Goal: Task Accomplishment & Management: Use online tool/utility

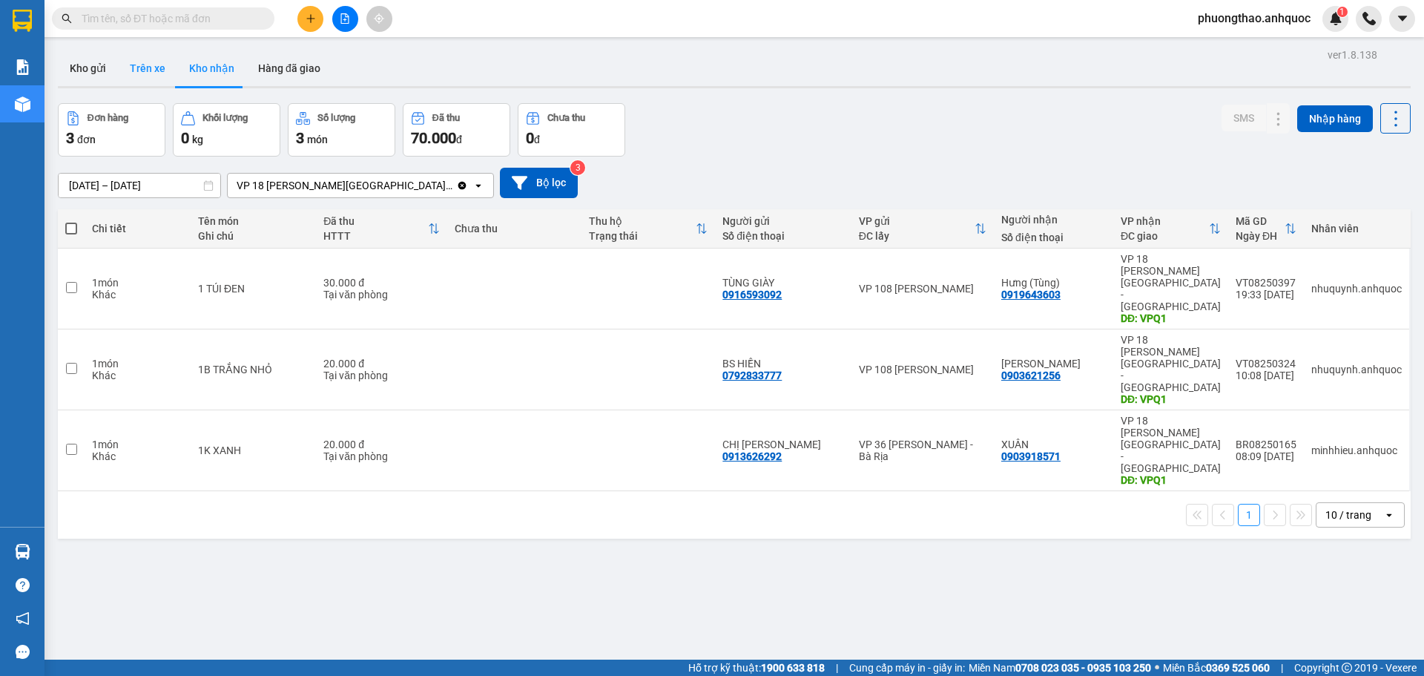
click at [136, 81] on button "Trên xe" at bounding box center [147, 68] width 59 height 36
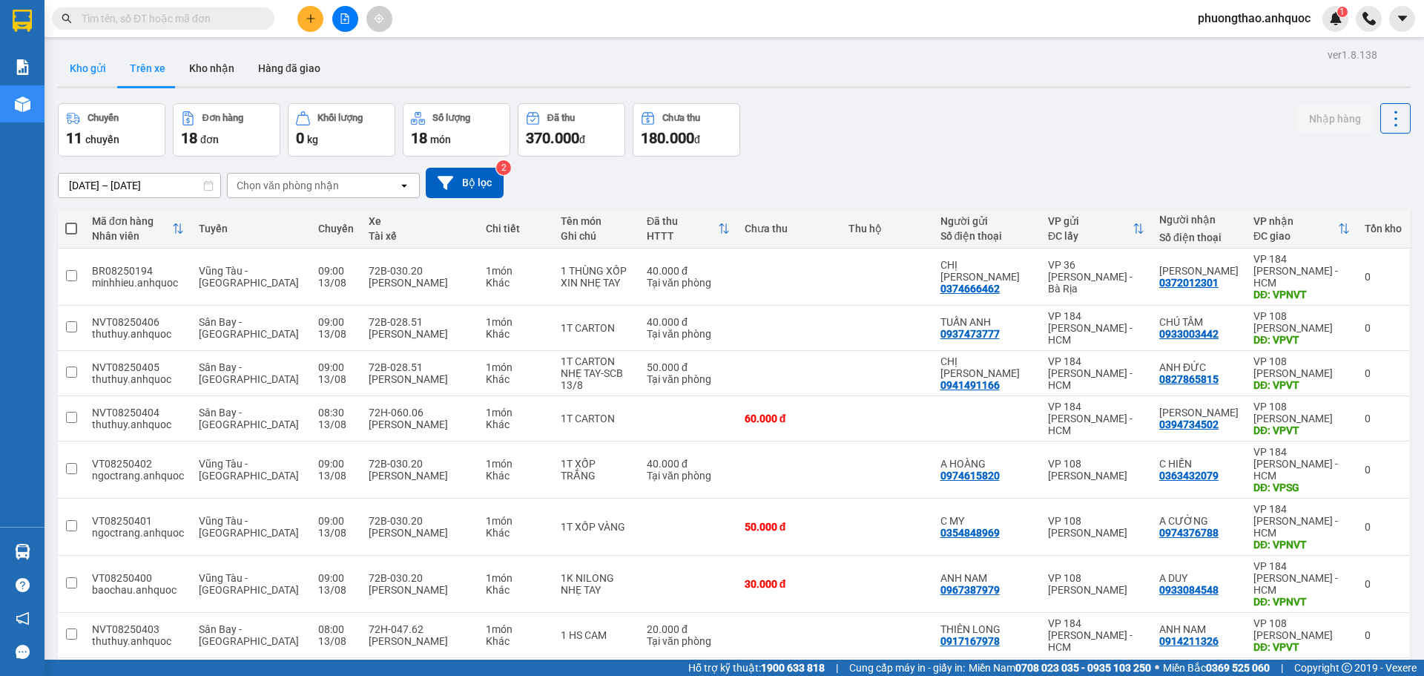
click at [105, 71] on button "Kho gửi" at bounding box center [88, 68] width 60 height 36
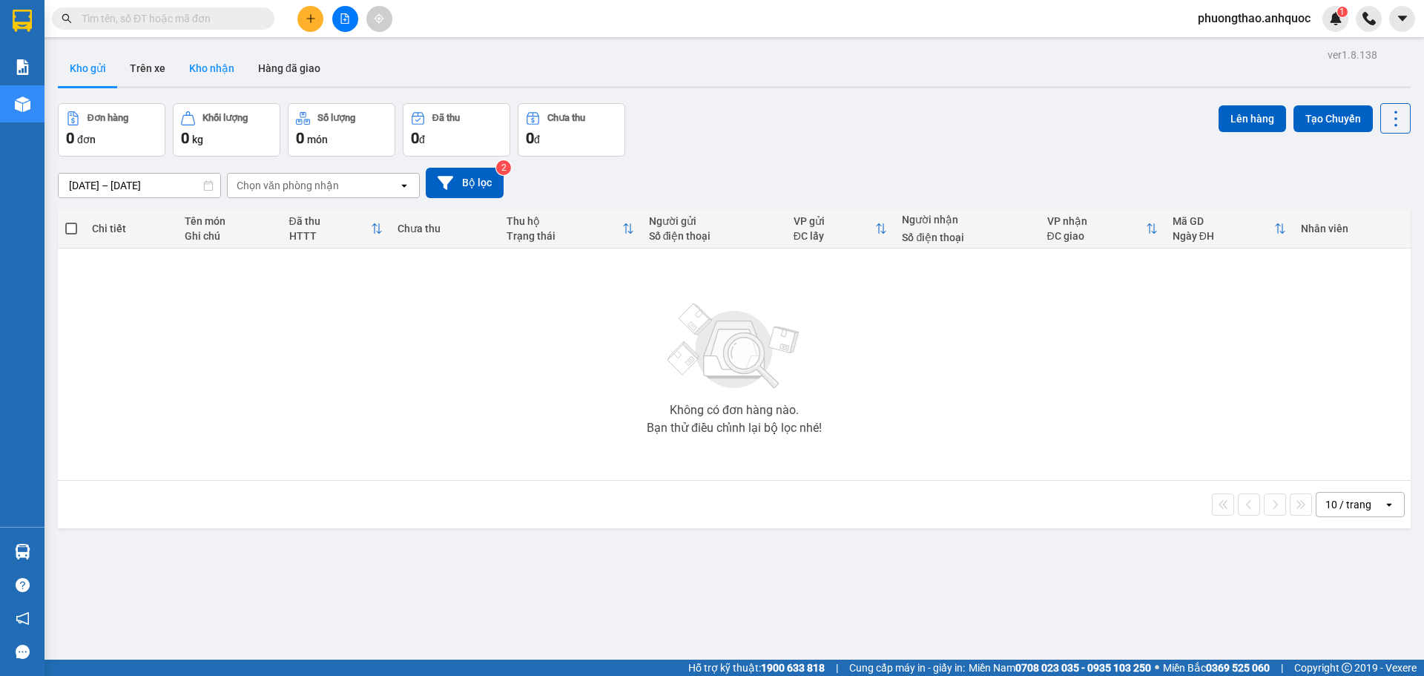
click at [208, 76] on button "Kho nhận" at bounding box center [211, 68] width 69 height 36
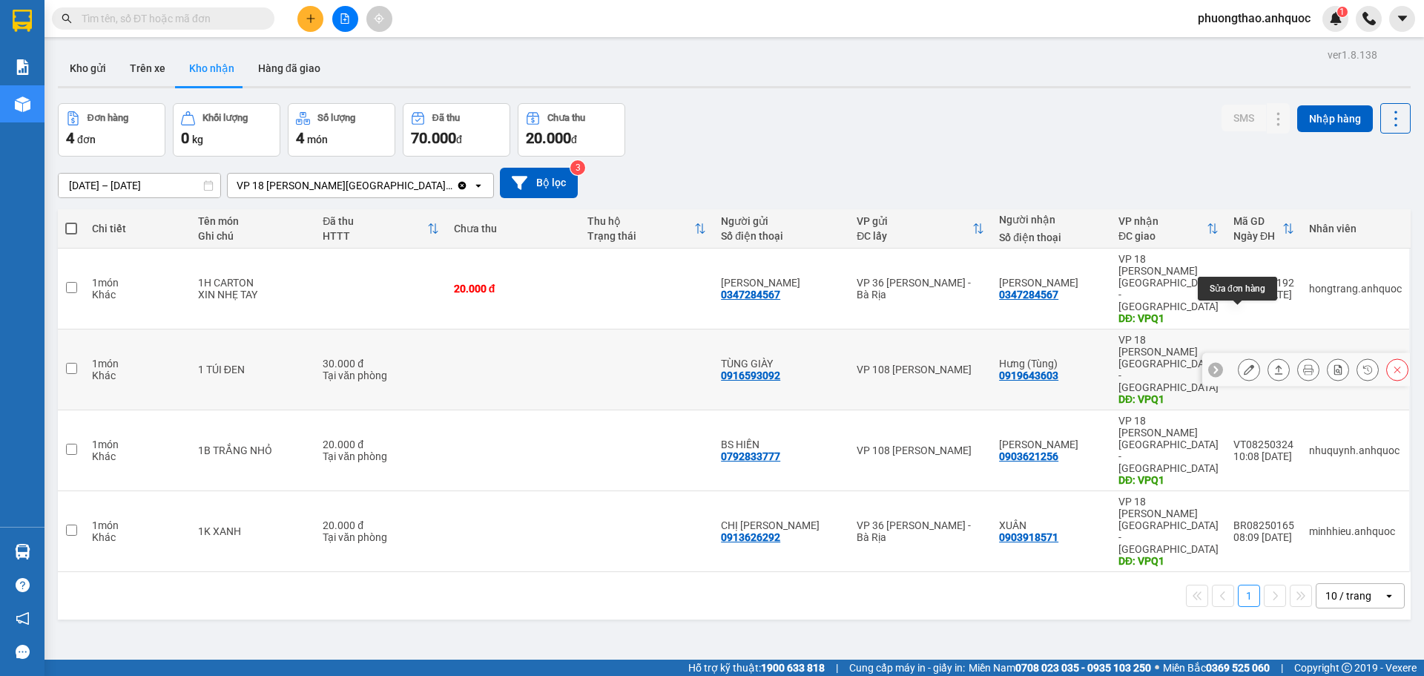
click at [1244, 364] on icon at bounding box center [1249, 369] width 10 height 10
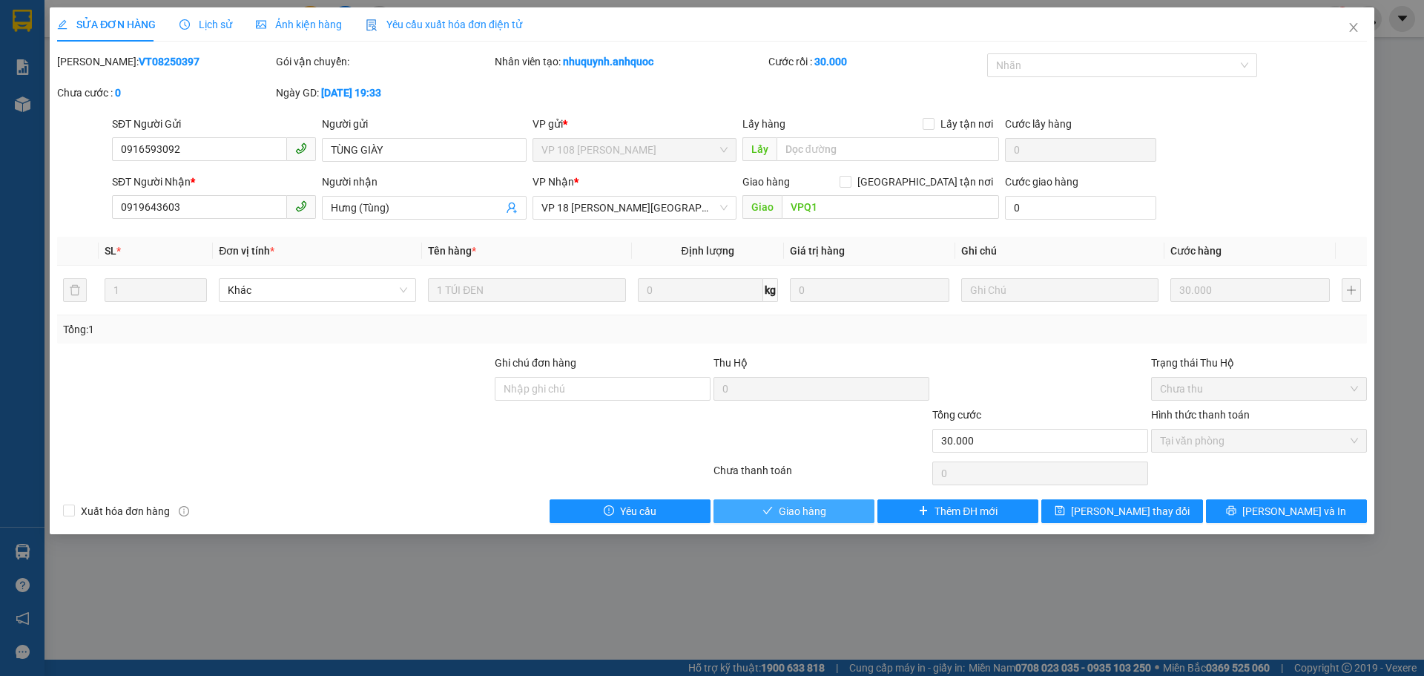
click at [826, 516] on span "Giao hàng" at bounding box center [802, 511] width 47 height 16
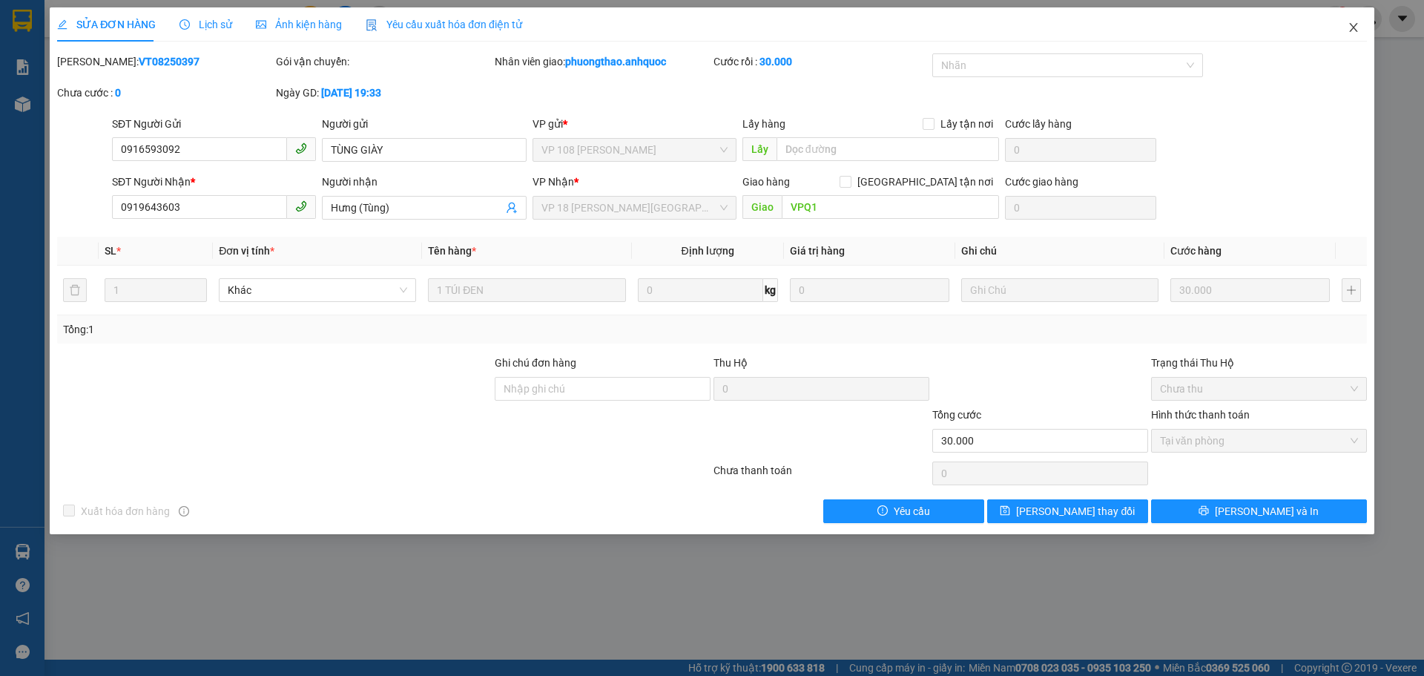
click at [1354, 30] on icon "close" at bounding box center [1354, 28] width 12 height 12
